Goal: Transaction & Acquisition: Purchase product/service

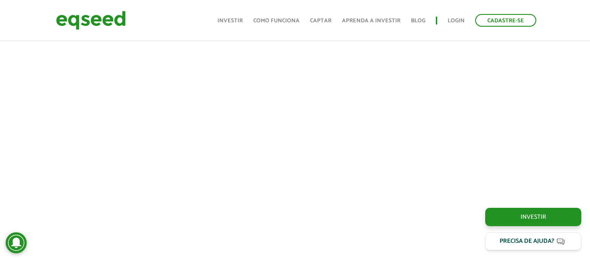
scroll to position [349, 0]
click at [239, 21] on link "Investir" at bounding box center [230, 21] width 25 height 6
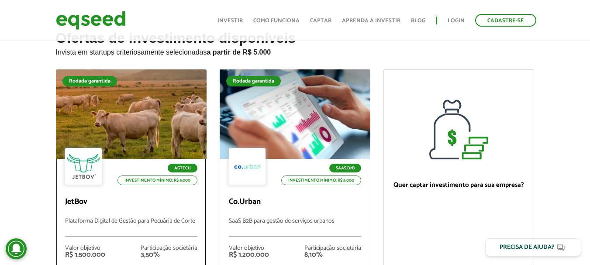
scroll to position [131, 0]
